Goal: Transaction & Acquisition: Book appointment/travel/reservation

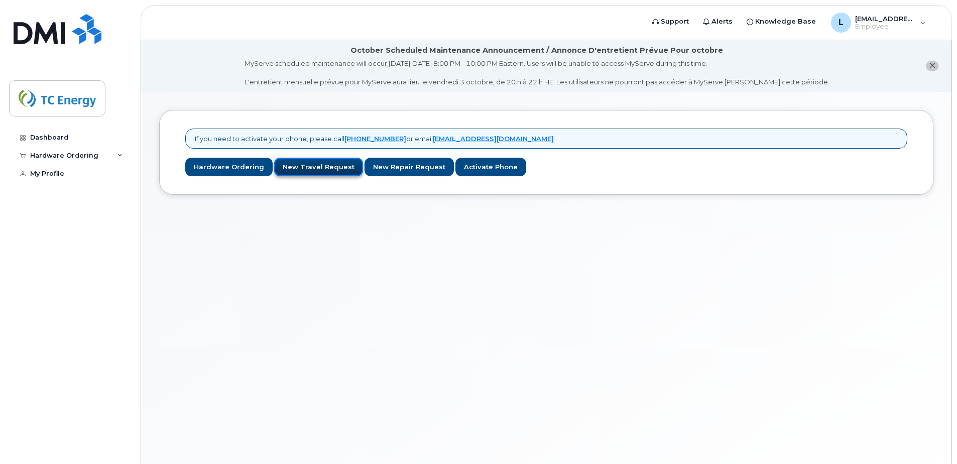
click at [316, 165] on link "New Travel Request" at bounding box center [318, 167] width 89 height 19
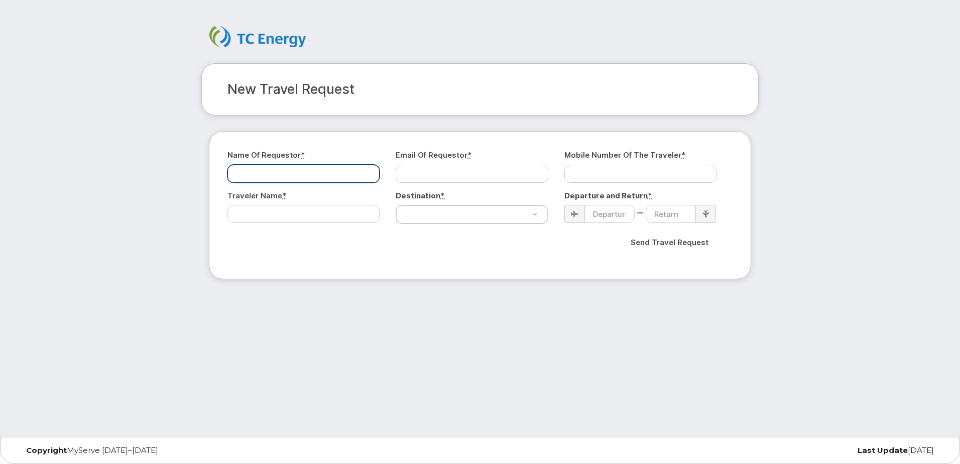
click at [271, 172] on input "Name of Requestor *" at bounding box center [303, 174] width 152 height 18
type input "Larry Andrew Reeve"
type input "LARRY_REEVE@TCENERGY.COM"
type input "2312870351"
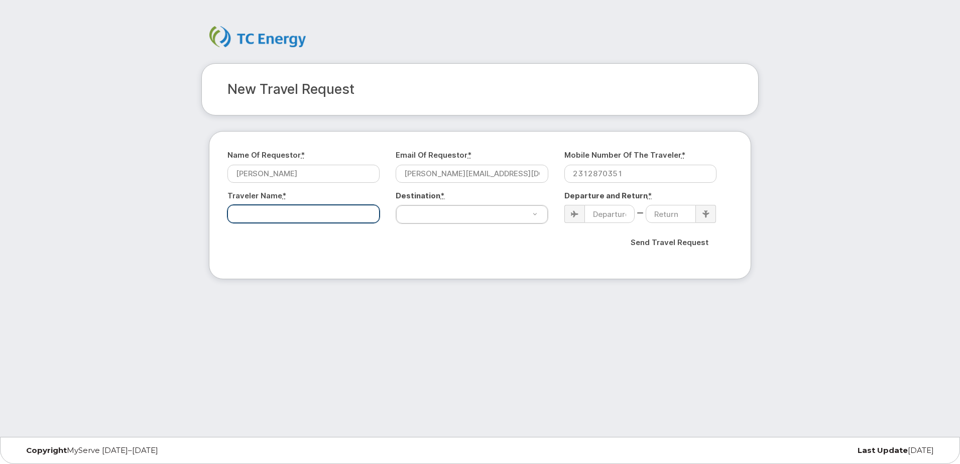
click at [281, 216] on input "Traveler Name *" at bounding box center [303, 214] width 152 height 18
type input "Larry Andrew Reeve"
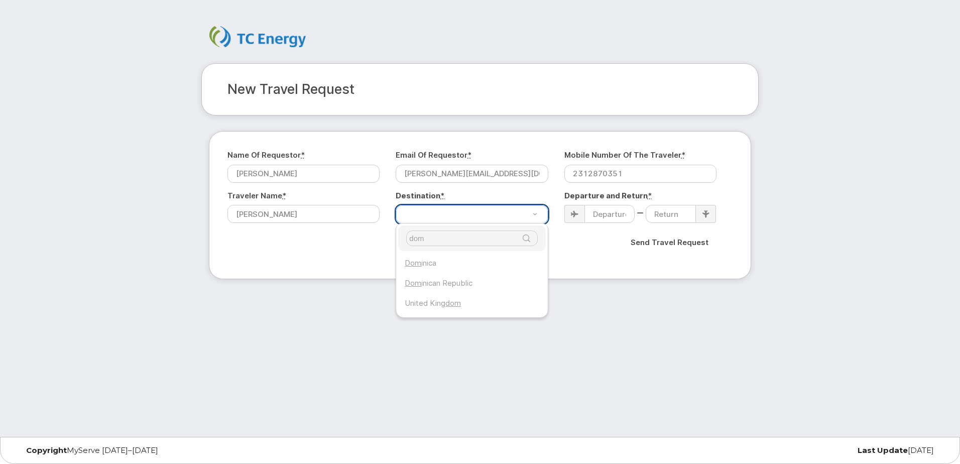
type input "dom"
select select "Dominican Republic"
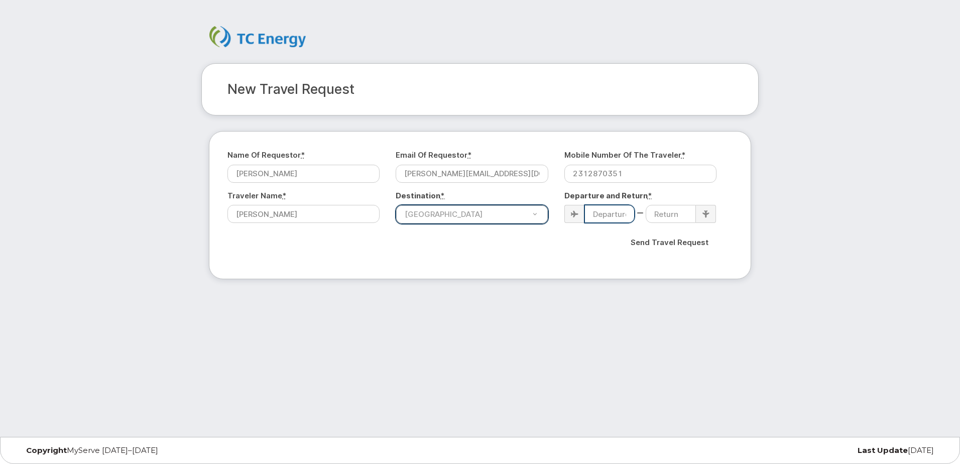
click at [607, 211] on input at bounding box center [609, 214] width 50 height 18
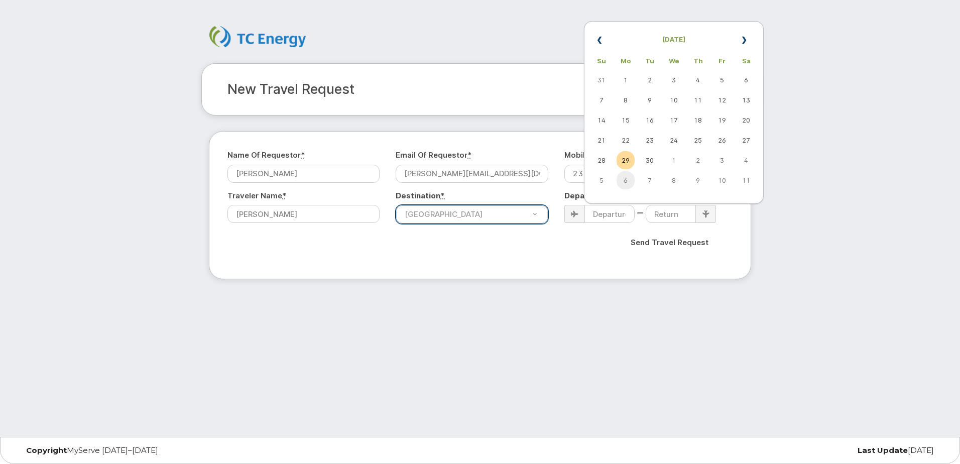
click at [629, 181] on td "6" at bounding box center [625, 180] width 18 height 18
type input "2025-10-06"
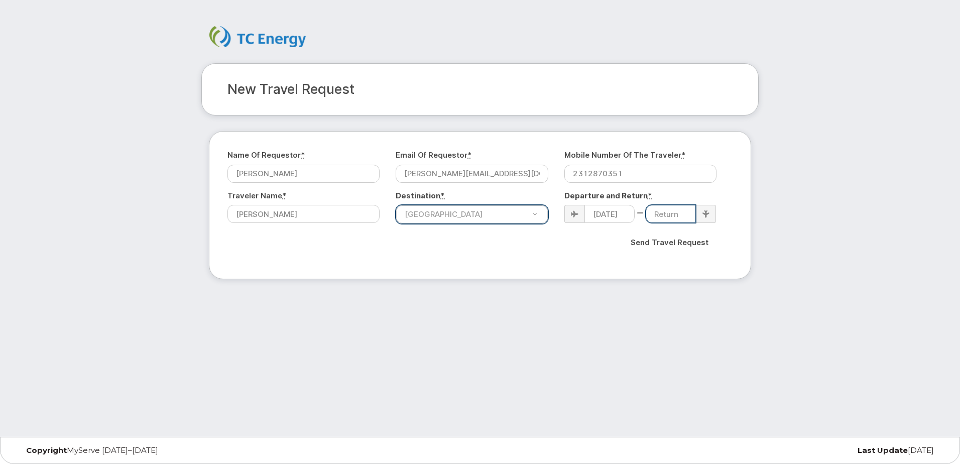
click at [679, 214] on input at bounding box center [670, 214] width 50 height 18
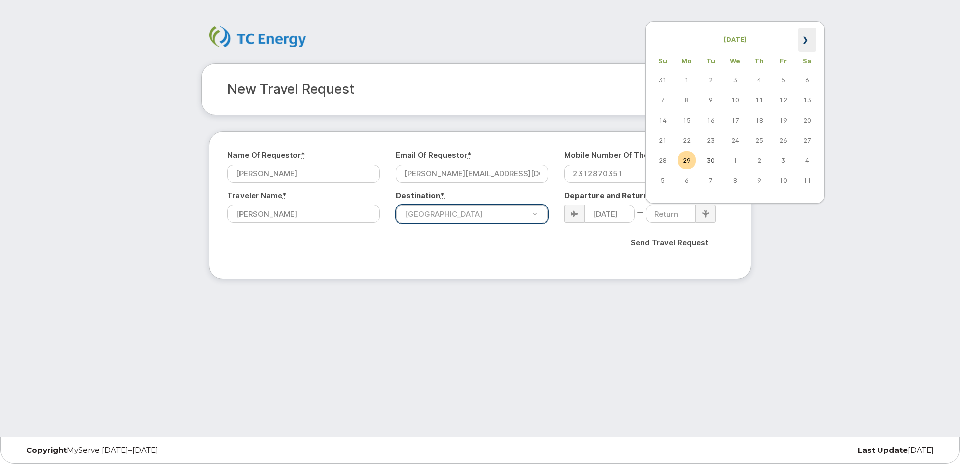
click at [813, 35] on th "»" at bounding box center [807, 40] width 18 height 24
click at [666, 123] on td "12" at bounding box center [662, 120] width 18 height 18
type input "2025-10-12"
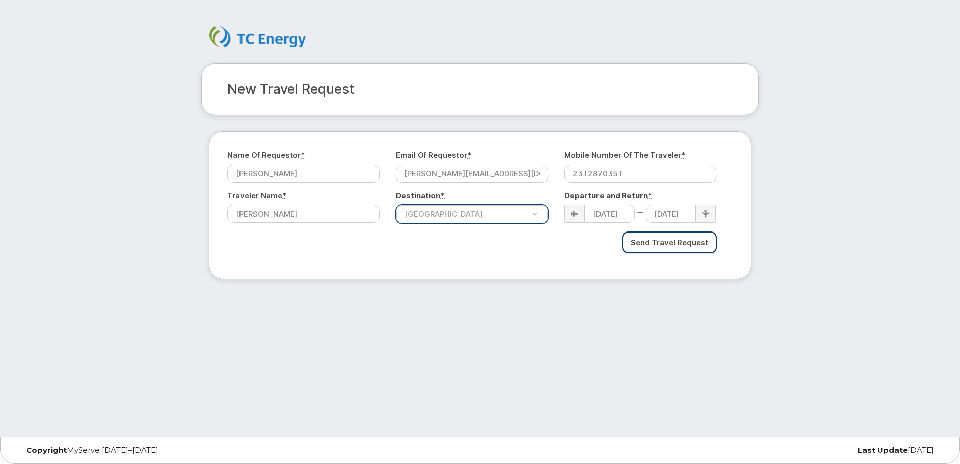
click at [686, 242] on input "Send Travel Request" at bounding box center [669, 242] width 95 height 22
